Goal: Information Seeking & Learning: Learn about a topic

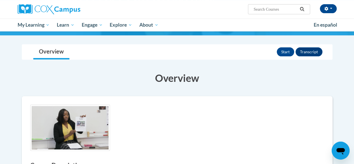
scroll to position [55, 0]
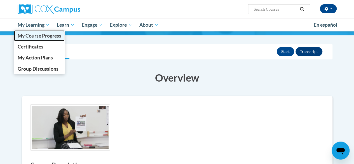
click at [41, 39] on link "My Course Progress" at bounding box center [39, 35] width 51 height 11
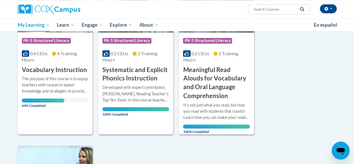
scroll to position [436, 0]
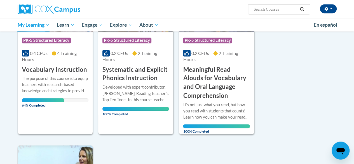
click at [61, 70] on h3 "Vocabulary Instruction" at bounding box center [54, 69] width 65 height 9
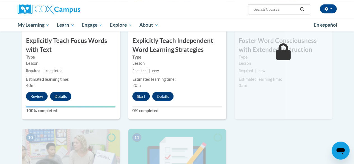
scroll to position [481, 0]
click at [142, 95] on button "Start" at bounding box center [140, 95] width 17 height 9
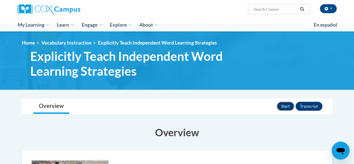
click at [286, 104] on button "Start" at bounding box center [285, 106] width 17 height 9
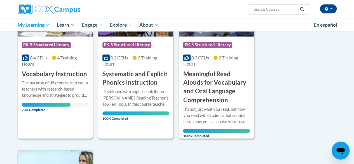
scroll to position [432, 0]
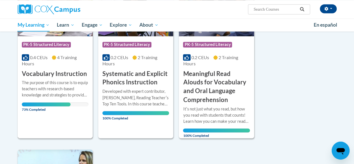
click at [48, 74] on h3 "Vocabulary Instruction" at bounding box center [54, 73] width 65 height 9
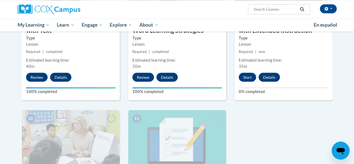
scroll to position [509, 0]
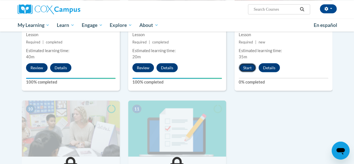
click at [245, 68] on button "Start" at bounding box center [247, 67] width 17 height 9
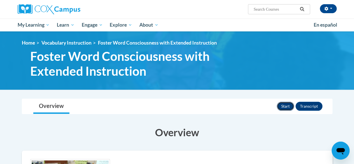
click at [286, 105] on button "Start" at bounding box center [285, 106] width 17 height 9
